Goal: Task Accomplishment & Management: Manage account settings

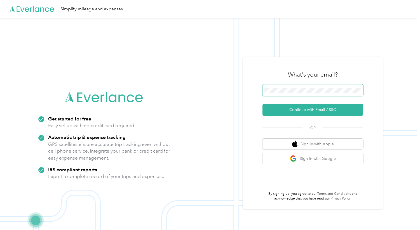
click at [331, 85] on span at bounding box center [312, 90] width 101 height 12
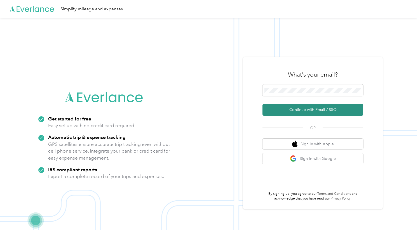
click at [280, 105] on button "Continue with Email / SSO" at bounding box center [312, 110] width 101 height 12
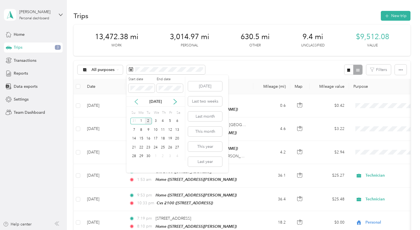
click at [137, 101] on icon at bounding box center [136, 102] width 6 height 6
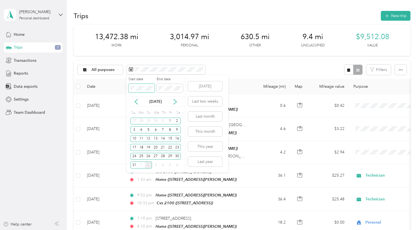
click at [143, 92] on span at bounding box center [141, 88] width 26 height 9
click at [141, 141] on div "11" at bounding box center [141, 138] width 7 height 7
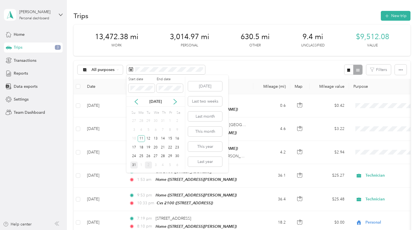
click at [135, 164] on div "31" at bounding box center [133, 165] width 7 height 7
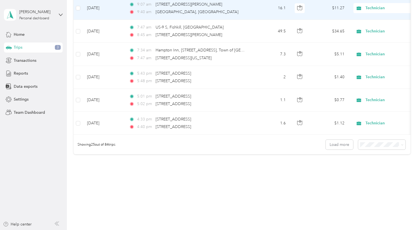
scroll to position [542, 0]
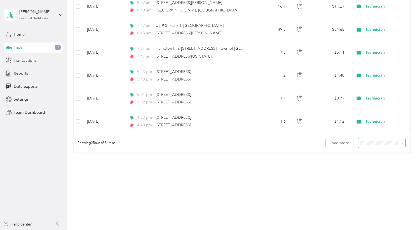
click at [384, 146] on span at bounding box center [382, 143] width 48 height 10
click at [380, 147] on span at bounding box center [382, 143] width 48 height 10
click at [376, 171] on span "100 per load" at bounding box center [372, 173] width 23 height 5
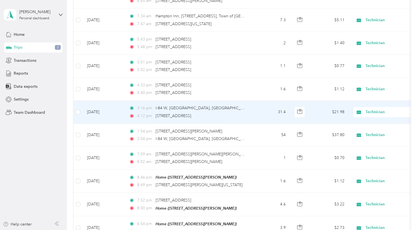
scroll to position [572, 0]
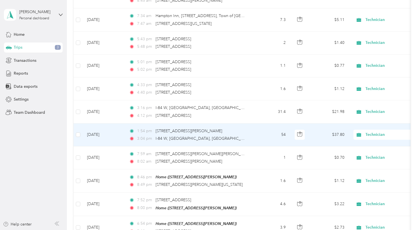
click at [217, 130] on div "1:54 pm [STREET_ADDRESS][PERSON_NAME]" at bounding box center [187, 131] width 117 height 6
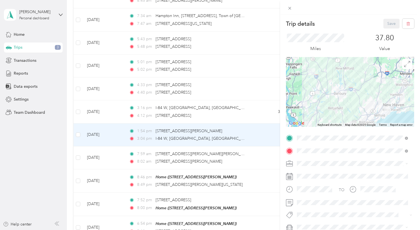
click at [220, 173] on div "Trip details Save This trip cannot be edited because it is either under review,…" at bounding box center [210, 115] width 420 height 230
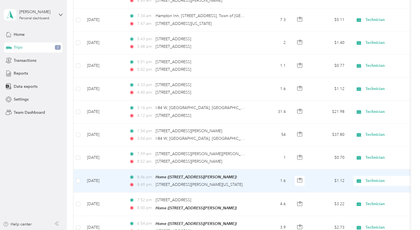
click at [220, 175] on span "Home ([STREET_ADDRESS][PERSON_NAME])" at bounding box center [196, 177] width 81 height 4
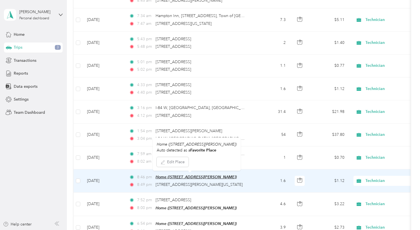
click at [223, 176] on span "Home ([STREET_ADDRESS][PERSON_NAME])" at bounding box center [196, 177] width 81 height 4
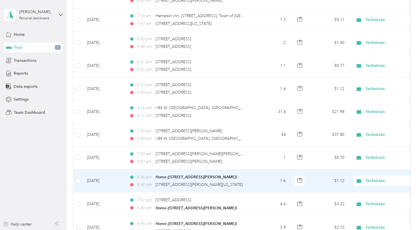
click at [234, 180] on div "8:46 pm Home ([STREET_ADDRESS][PERSON_NAME]) 8:49 pm [STREET_ADDRESS][PERSON_NA…" at bounding box center [187, 181] width 117 height 14
